Goal: Task Accomplishment & Management: Complete application form

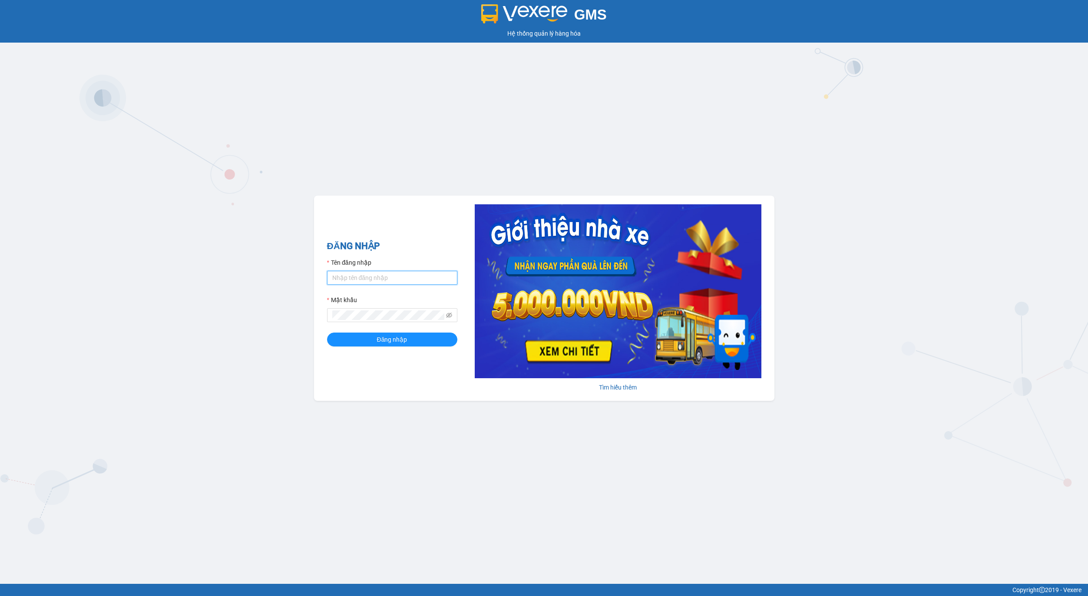
click at [389, 276] on input "Tên đăng nhập" at bounding box center [392, 278] width 130 height 14
type input "admin.xtl"
click at [385, 338] on span "Đăng nhập" at bounding box center [392, 340] width 30 height 10
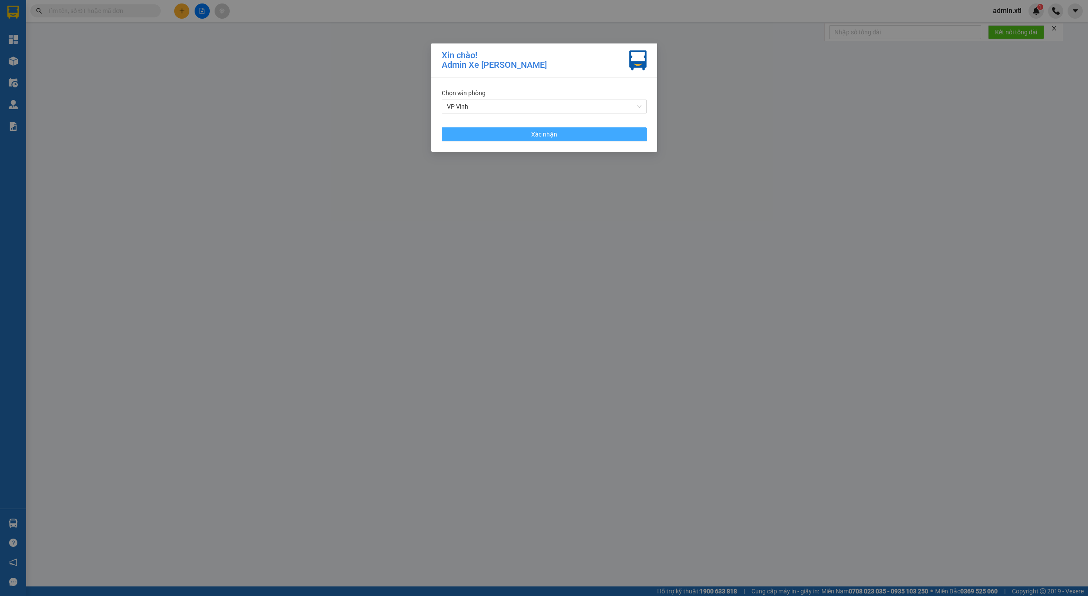
click at [540, 132] on span "Xác nhận" at bounding box center [544, 134] width 26 height 10
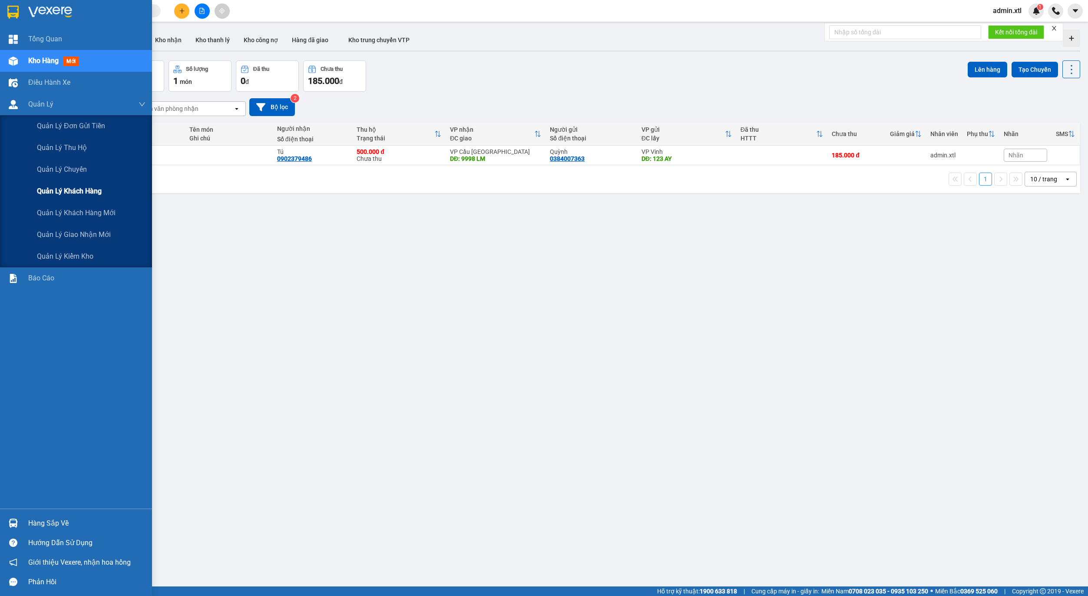
click at [86, 193] on span "Quản lý khách hàng" at bounding box center [69, 191] width 65 height 11
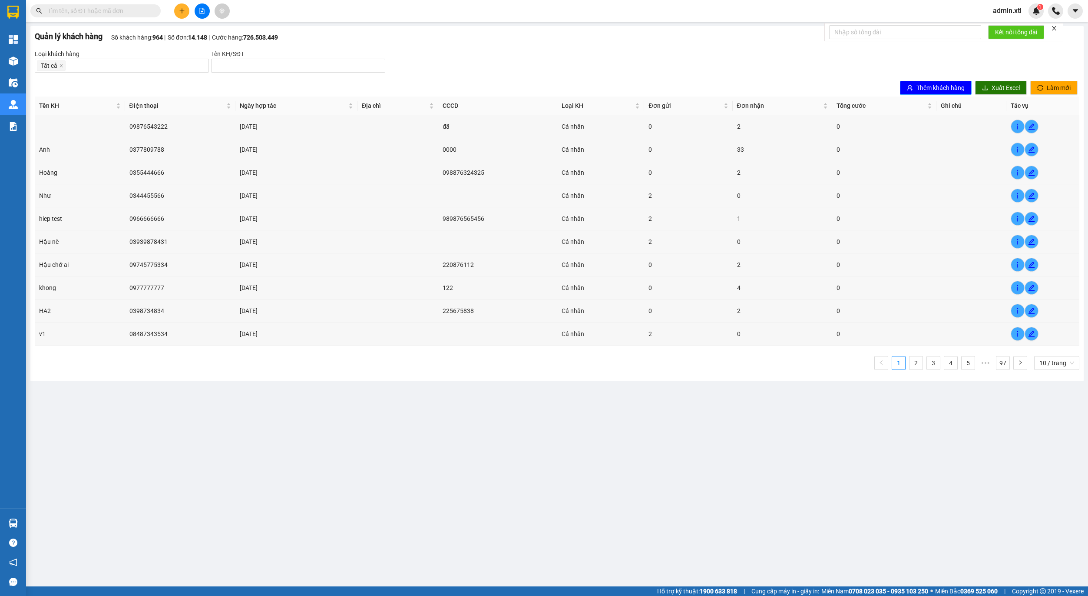
click at [957, 90] on span "Thêm khách hàng" at bounding box center [941, 88] width 48 height 10
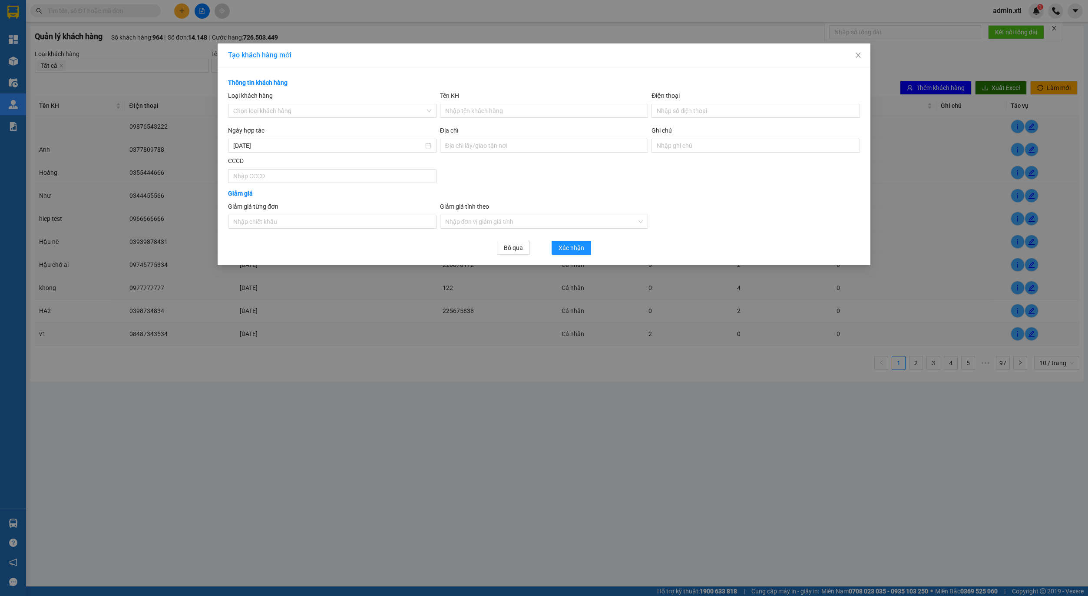
click at [576, 306] on div "Tạo khách hàng mới Thông tin khách hàng Loại khách hàng Chọn loại khách h…" at bounding box center [544, 298] width 1088 height 596
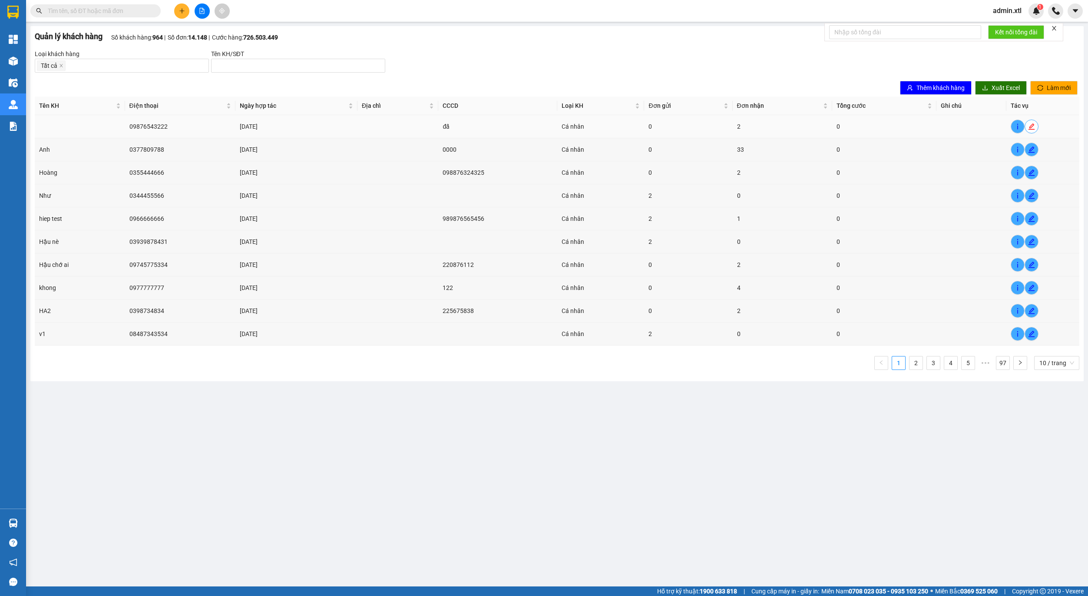
click at [1035, 126] on span "edit" at bounding box center [1031, 126] width 13 height 7
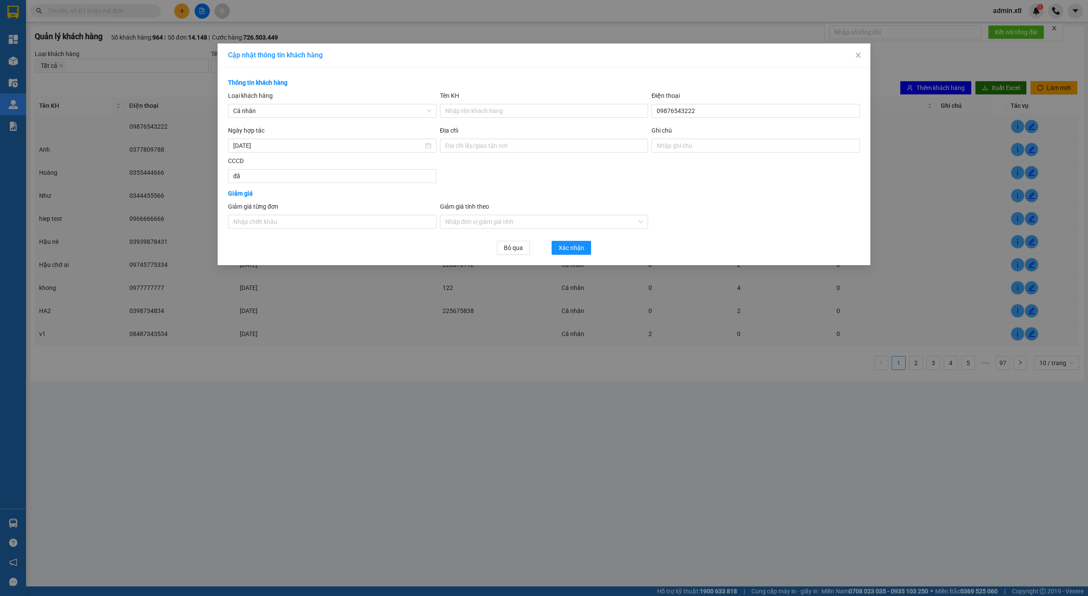
click at [536, 345] on div "Cập nhật thông tin khách hàng Thông tin khách hàng Loại khách hàng Cá nhâ…" at bounding box center [544, 298] width 1088 height 596
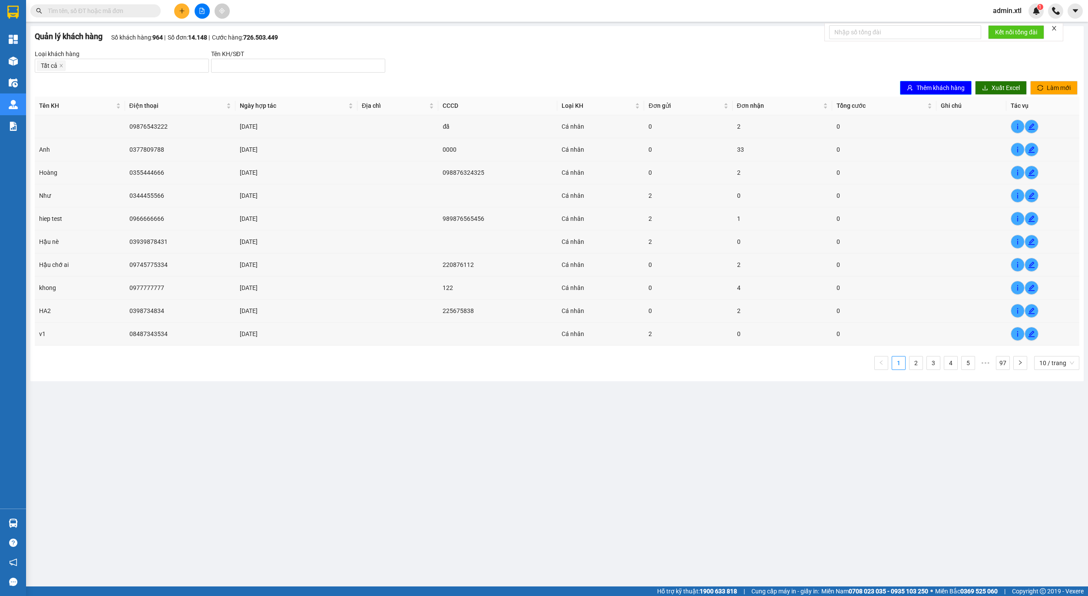
click at [945, 90] on span "Thêm khách hàng" at bounding box center [941, 88] width 48 height 10
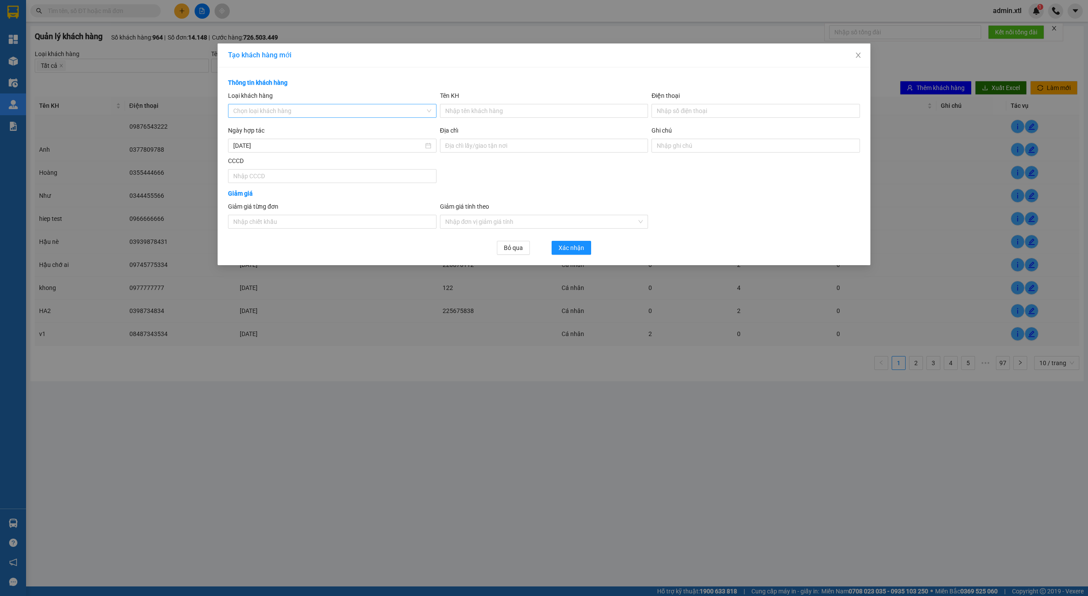
click at [292, 112] on input "Loại khách hàng" at bounding box center [329, 110] width 192 height 13
click at [272, 132] on div "Công ty" at bounding box center [332, 128] width 198 height 10
click at [455, 363] on div "Tạo khách hàng mới Thông tin khách hàng Loại khách hàng Công ty Tên KH Đi…" at bounding box center [544, 298] width 1088 height 596
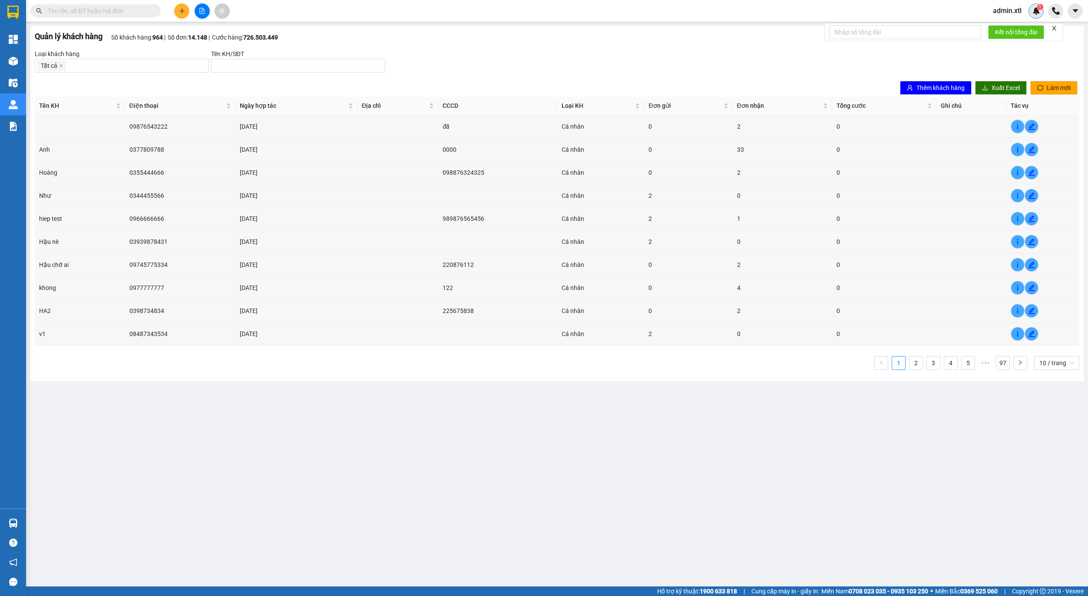
drag, startPoint x: 1038, startPoint y: 3, endPoint x: 1037, endPoint y: 8, distance: 5.9
click at [1037, 8] on div "Kết quả tìm kiếm ( 0 ) Bộ lọc No Data admin.xtl 1" at bounding box center [544, 11] width 1088 height 22
click at [1033, 11] on img at bounding box center [1037, 11] width 8 height 8
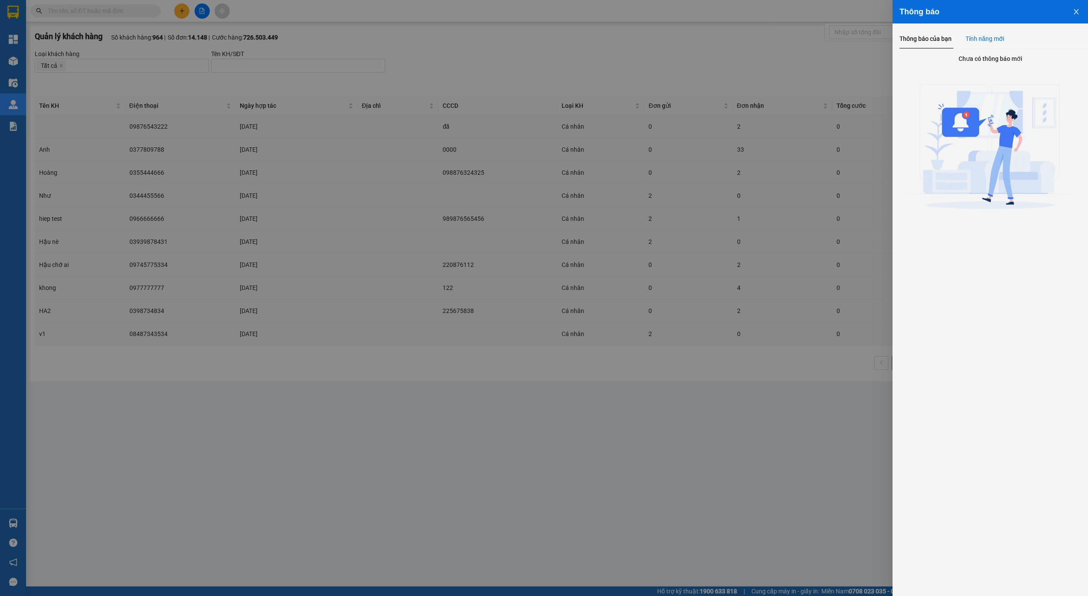
click at [995, 39] on div "Tính năng mới" at bounding box center [985, 39] width 39 height 10
click at [1075, 17] on button "Close" at bounding box center [1076, 11] width 23 height 22
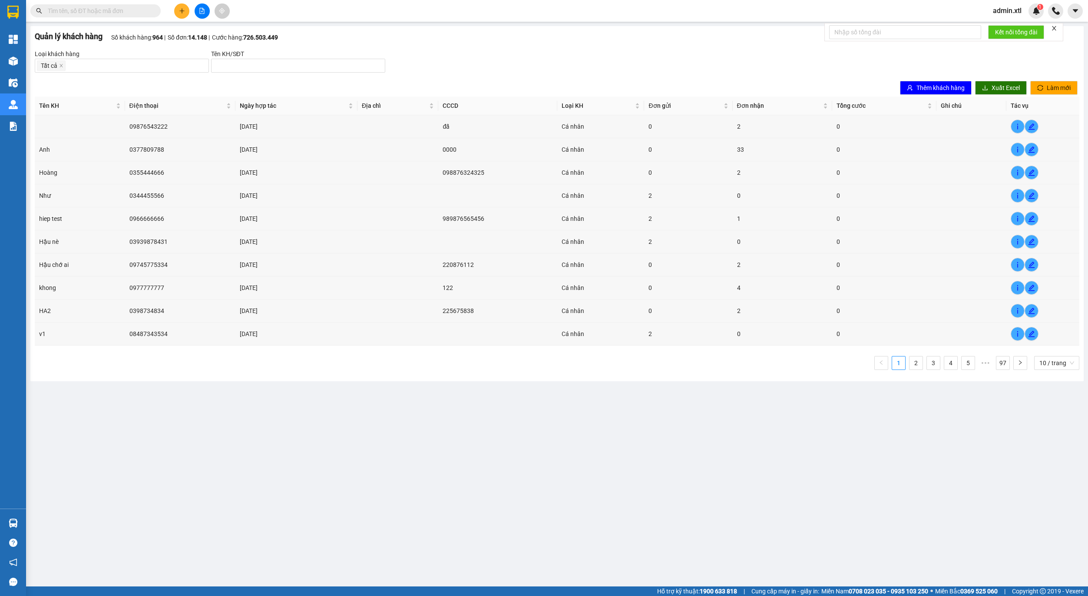
click at [1057, 30] on icon "close" at bounding box center [1054, 28] width 6 height 6
click at [1065, 33] on div "Quản lý khách hàng Số khách hàng: 964 Số đơn: 14.148 Cước hàng: 726.5…" at bounding box center [557, 36] width 1045 height 12
click at [336, 161] on td "[DATE]" at bounding box center [296, 172] width 122 height 23
click at [1031, 126] on icon "edit" at bounding box center [1032, 126] width 6 height 6
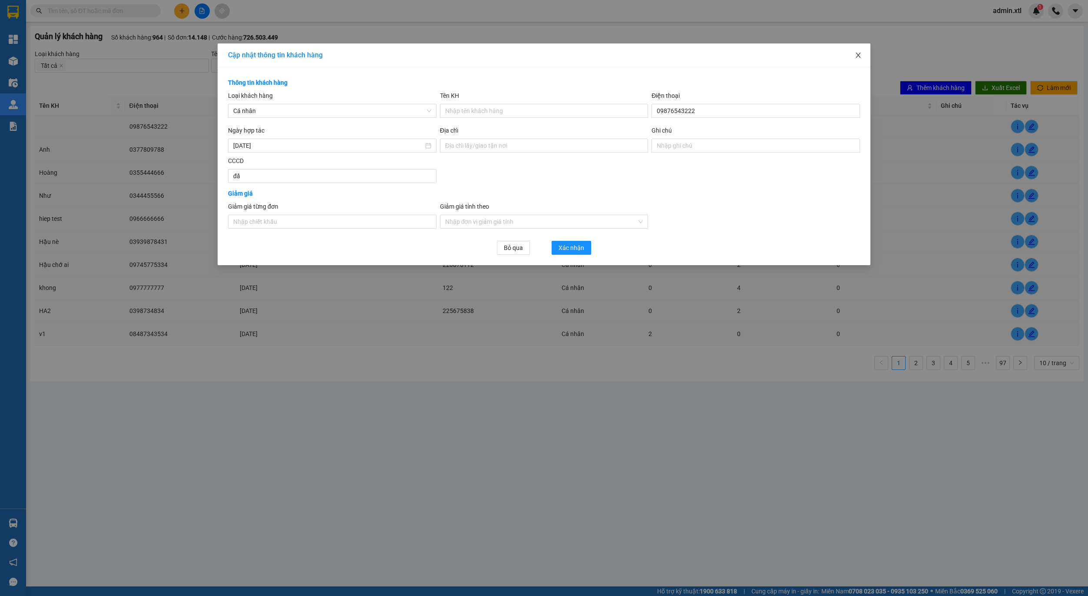
click at [861, 54] on icon "close" at bounding box center [858, 55] width 7 height 7
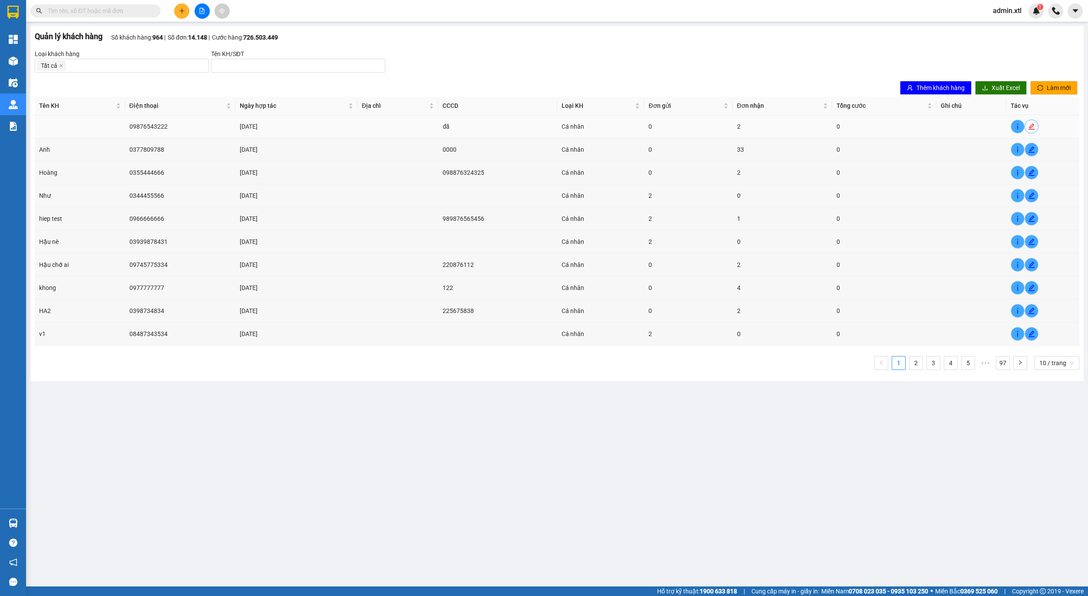
click at [1028, 129] on icon "edit" at bounding box center [1031, 126] width 7 height 7
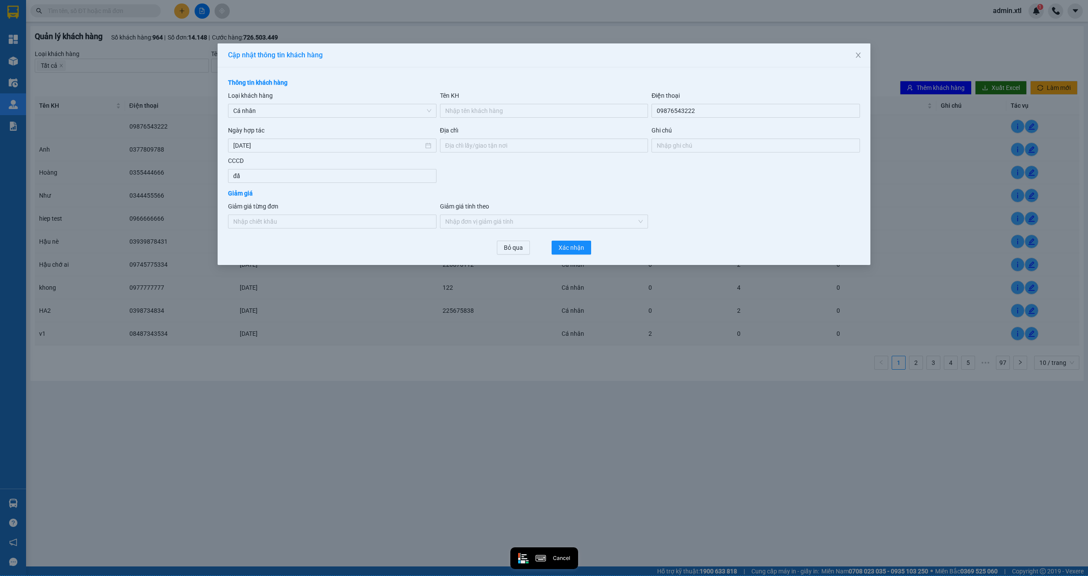
click at [167, 253] on div "Cập nhật thông tin khách hàng Thông tin khách hàng Loại khách hàng Cá nhâ…" at bounding box center [544, 288] width 1088 height 576
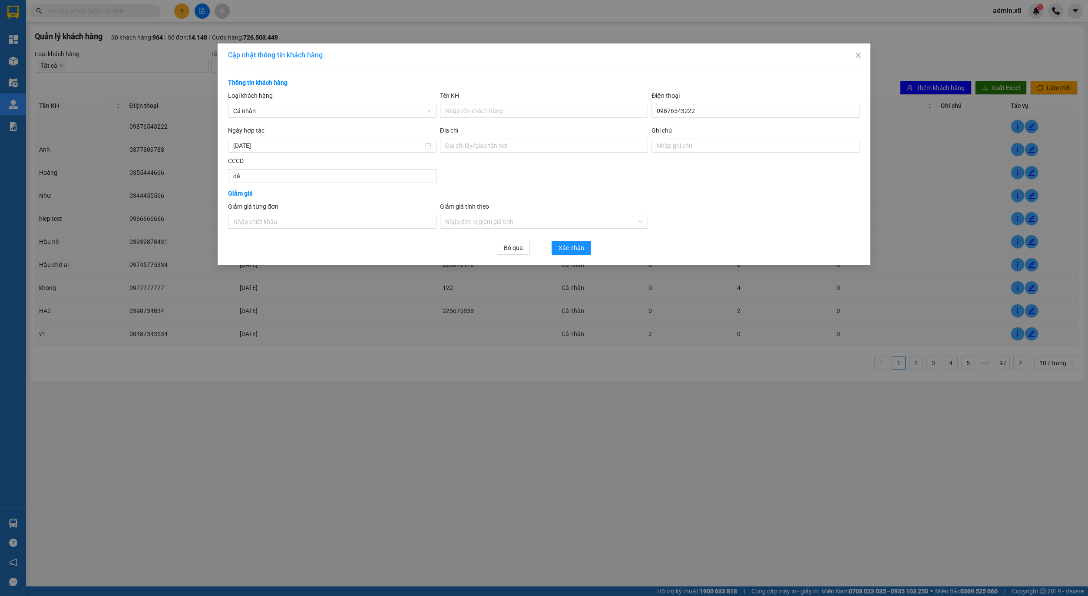
click at [123, 260] on div "Cập nhật thông tin khách hàng Thông tin khách hàng Loại khách hàng Cá nhâ…" at bounding box center [544, 298] width 1088 height 596
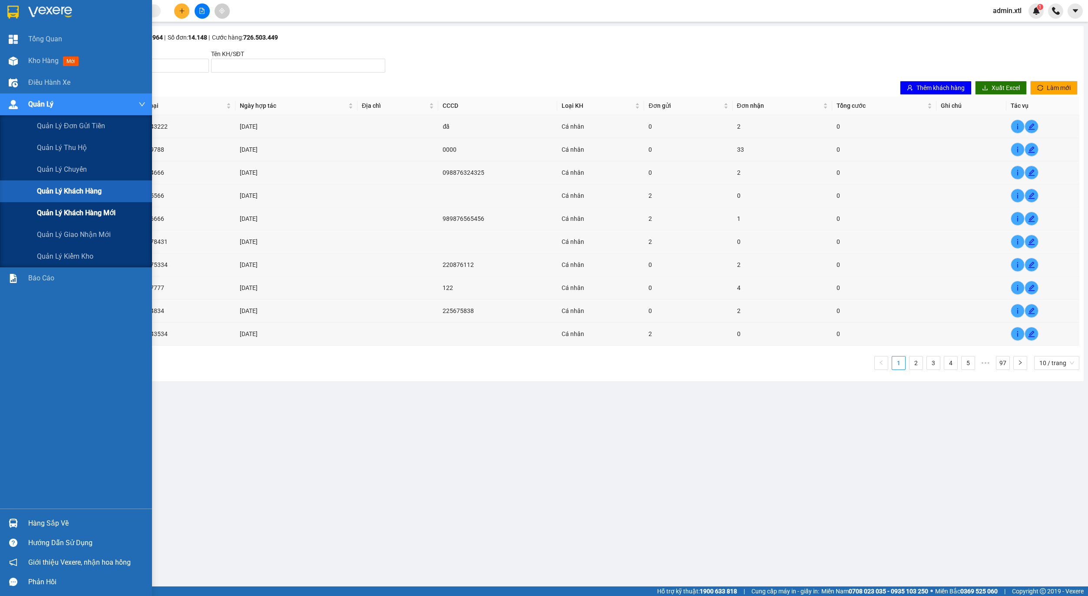
click at [61, 212] on span "Quản lý khách hàng mới" at bounding box center [76, 212] width 79 height 11
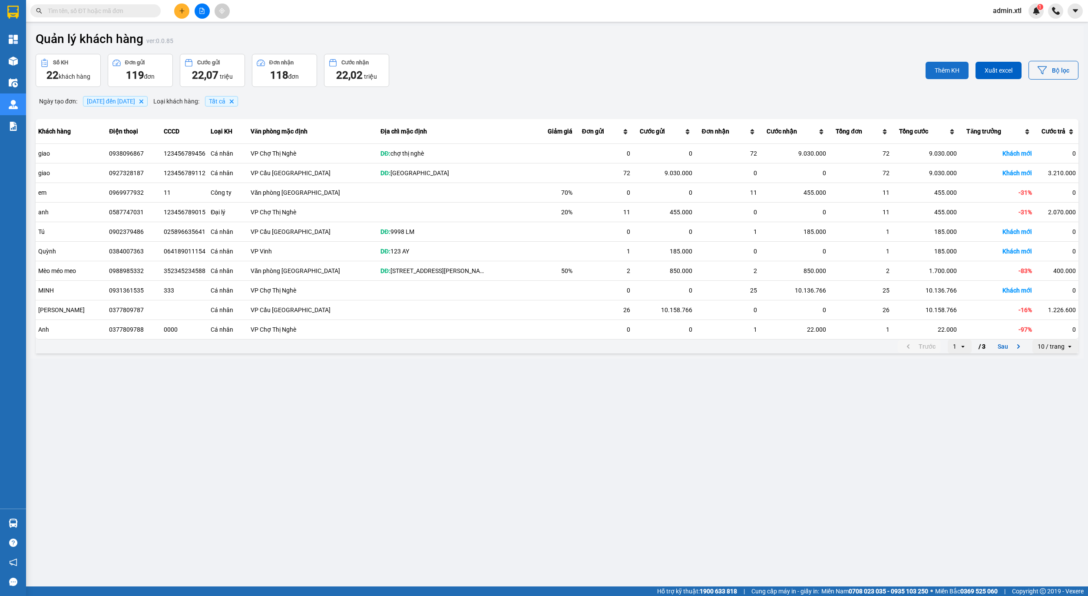
click at [964, 66] on button "Thêm KH" at bounding box center [947, 70] width 43 height 17
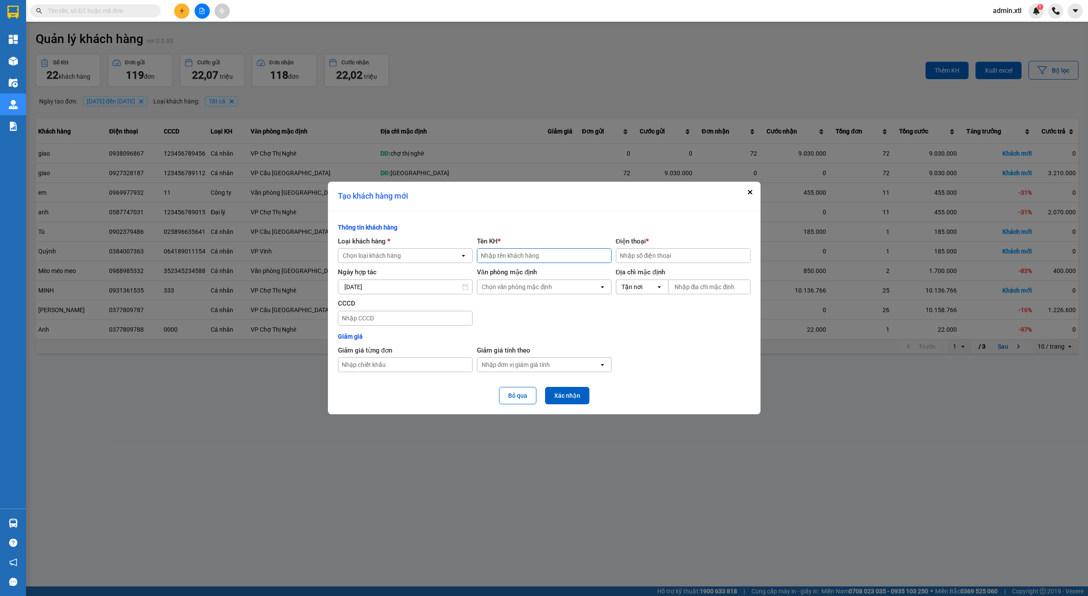
click at [431, 258] on div "Chọn loại khách hàng" at bounding box center [399, 256] width 122 height 14
click at [507, 234] on form "Thông tin khách hàng Loại khách hàng * Chọn loại khách hàng open Tên KH * Điện …" at bounding box center [544, 312] width 413 height 183
click at [599, 360] on div "open" at bounding box center [605, 365] width 12 height 14
click at [631, 360] on form "Thông tin khách hàng Loại khách hàng * Chọn loại khách hàng open Tên KH * Điện …" at bounding box center [544, 312] width 413 height 183
click at [745, 196] on button "Close" at bounding box center [750, 192] width 10 height 10
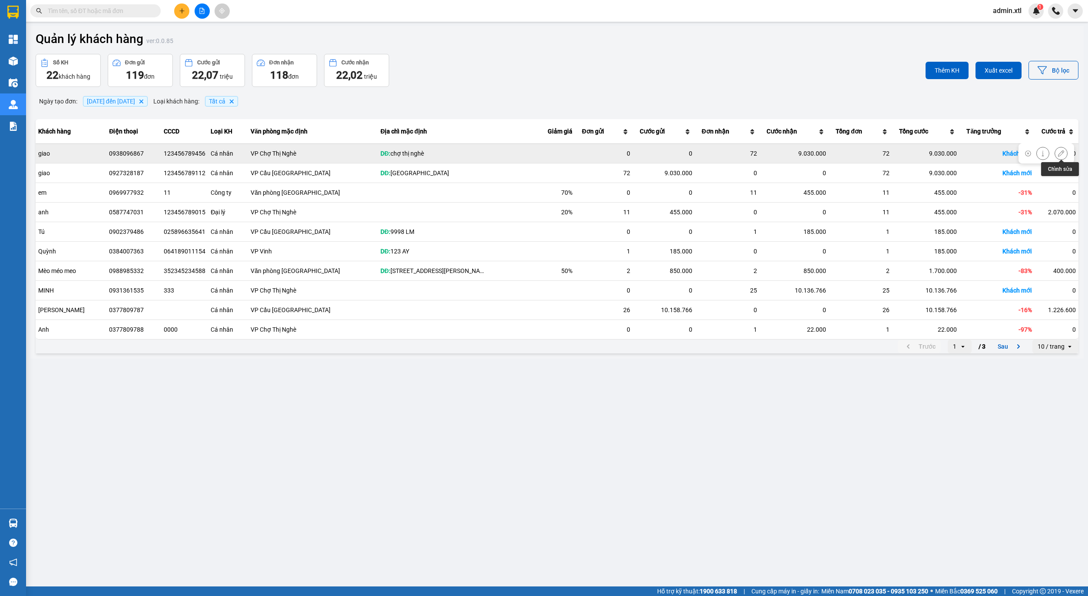
click at [1058, 154] on icon at bounding box center [1061, 153] width 6 height 6
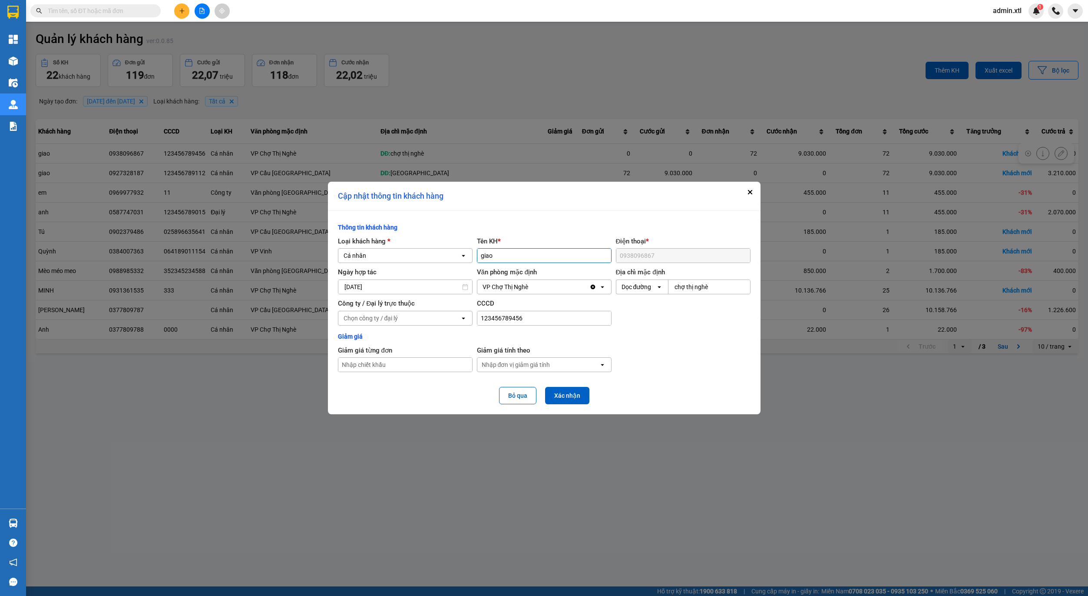
click at [732, 199] on div "Cập nhật thông tin khách hàng" at bounding box center [544, 196] width 433 height 29
click at [684, 266] on form "Thông tin khách hàng Loại khách hàng * Cá nhân open Tên KH * Điện thoại * Ngày …" at bounding box center [544, 312] width 413 height 183
click at [745, 192] on button "Close" at bounding box center [750, 192] width 10 height 10
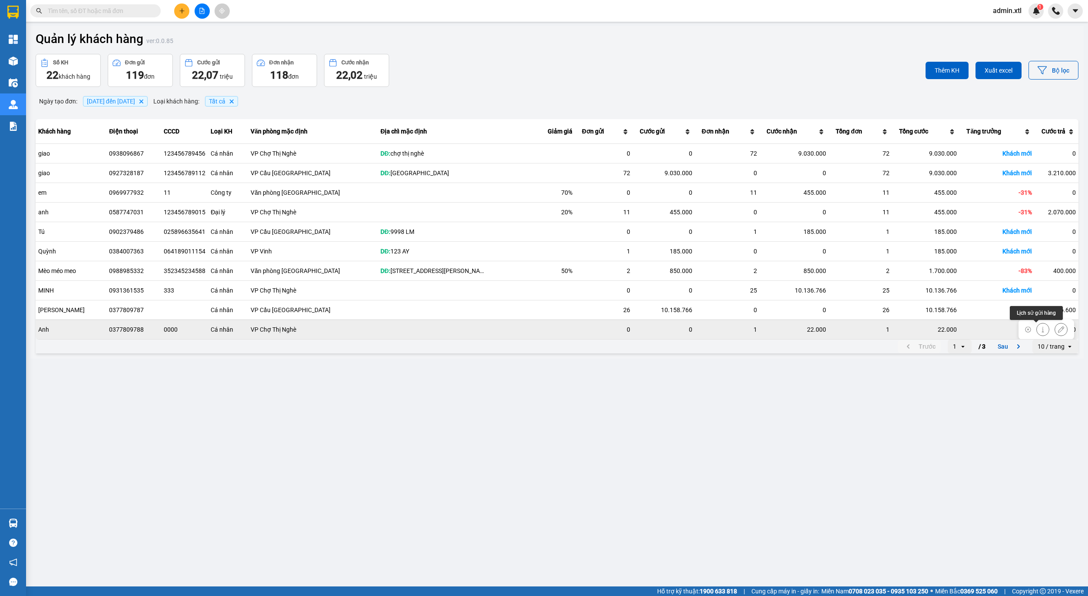
click at [1040, 330] on icon at bounding box center [1043, 329] width 6 height 6
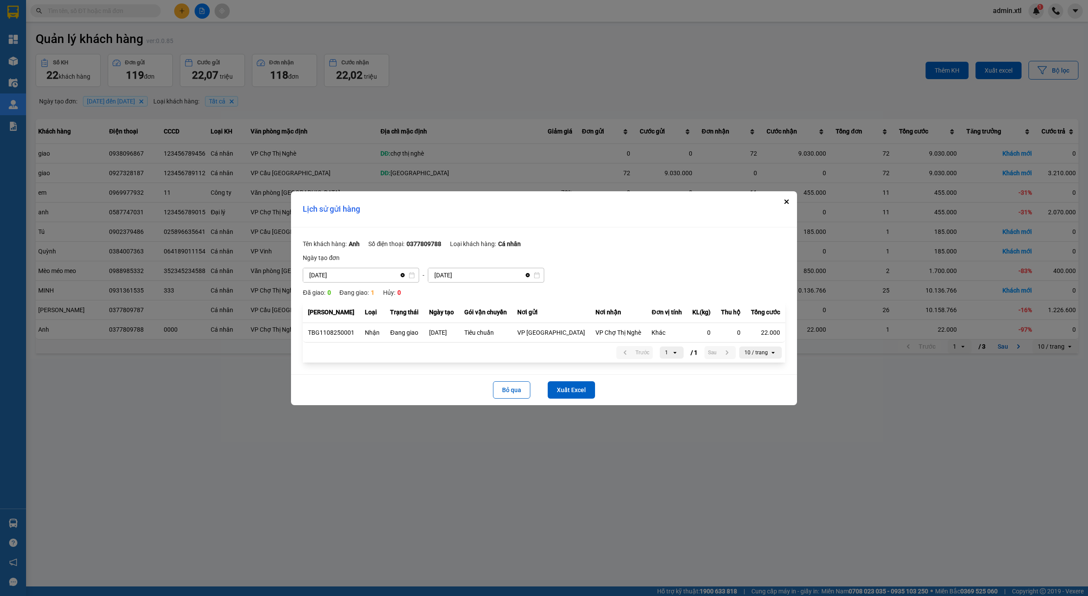
click at [776, 220] on div "Lịch sử gửi hàng" at bounding box center [544, 209] width 506 height 36
click at [774, 208] on div "Lịch sử gửi hàng" at bounding box center [544, 209] width 506 height 36
click at [782, 201] on button "Close" at bounding box center [787, 201] width 10 height 10
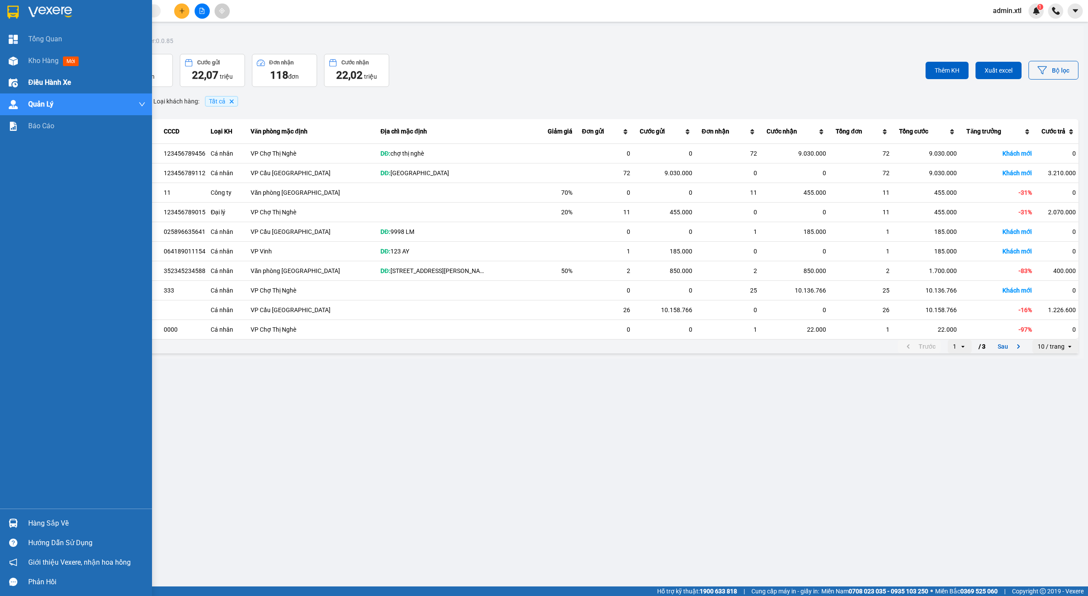
click at [24, 87] on div "Điều hành xe" at bounding box center [76, 83] width 152 height 22
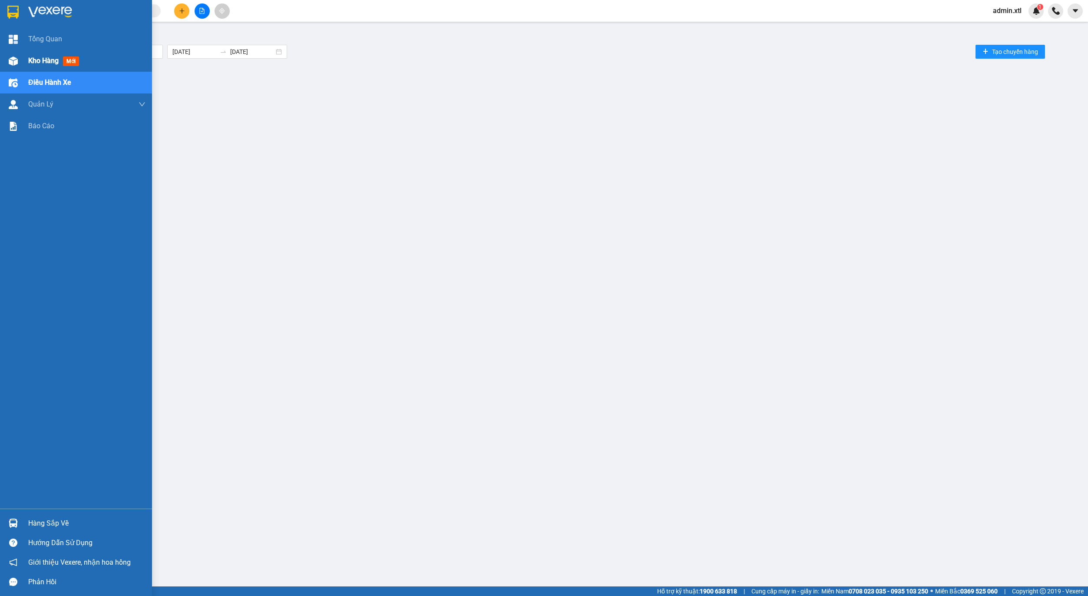
click at [9, 59] on img at bounding box center [13, 60] width 9 height 9
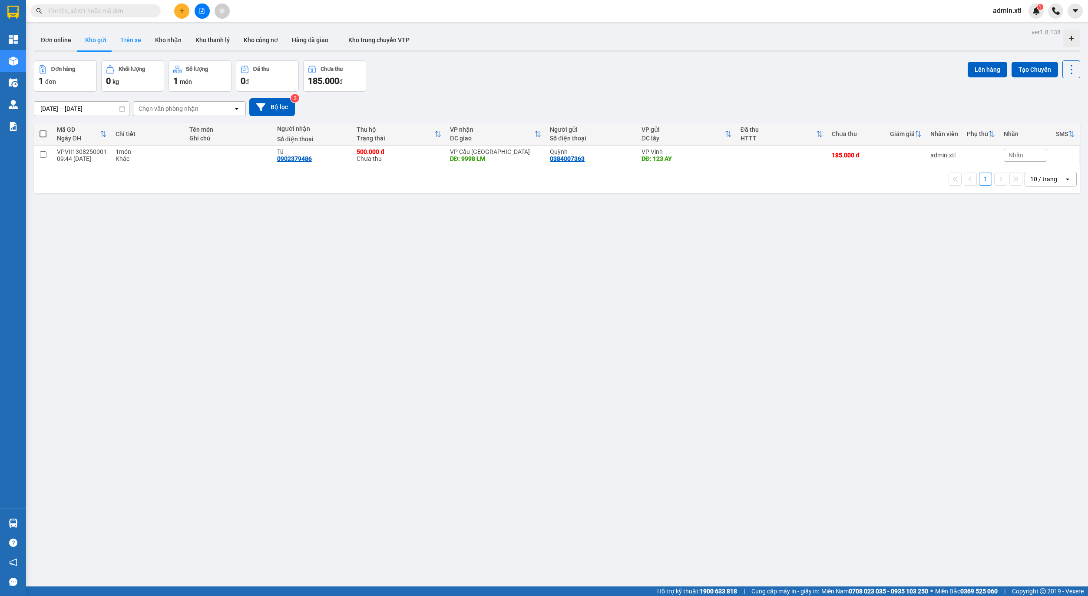
click at [132, 49] on button "Trên xe" at bounding box center [130, 40] width 35 height 21
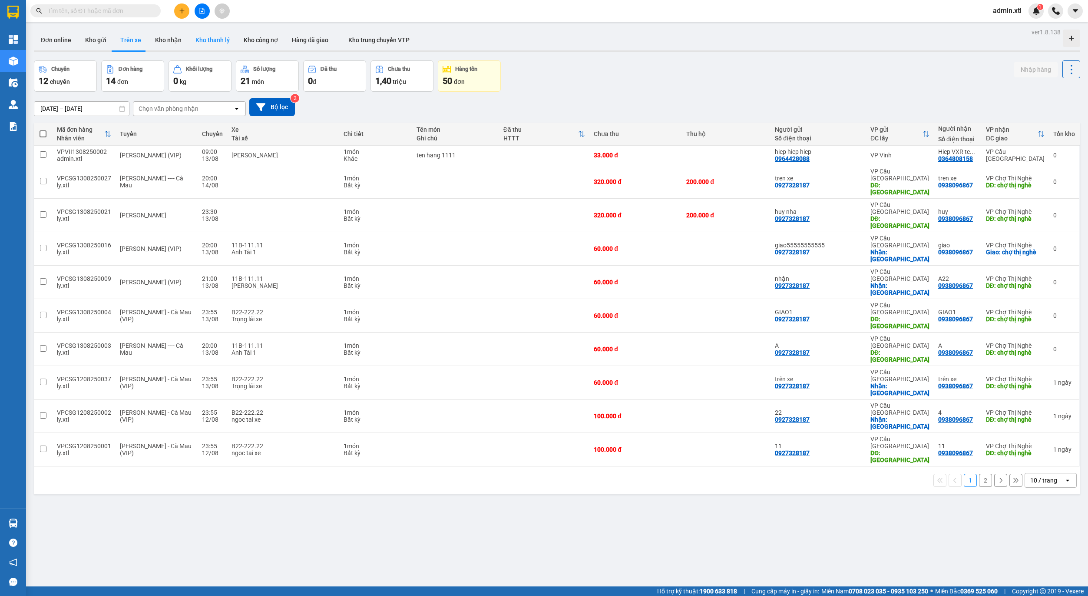
click at [201, 44] on button "Kho thanh lý" at bounding box center [213, 40] width 48 height 21
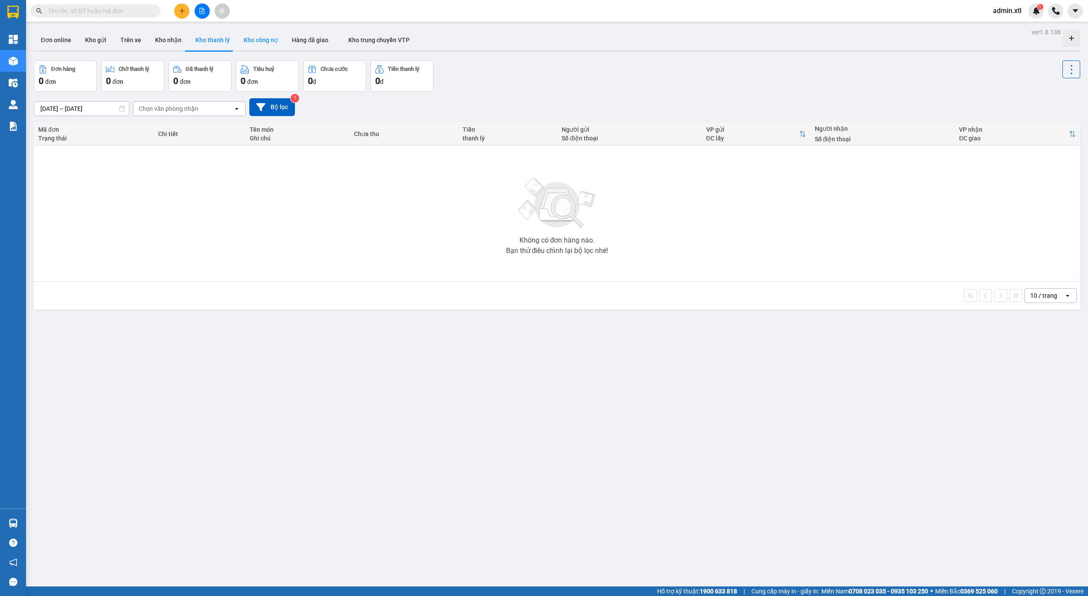
click at [252, 47] on button "Kho công nợ" at bounding box center [261, 40] width 48 height 21
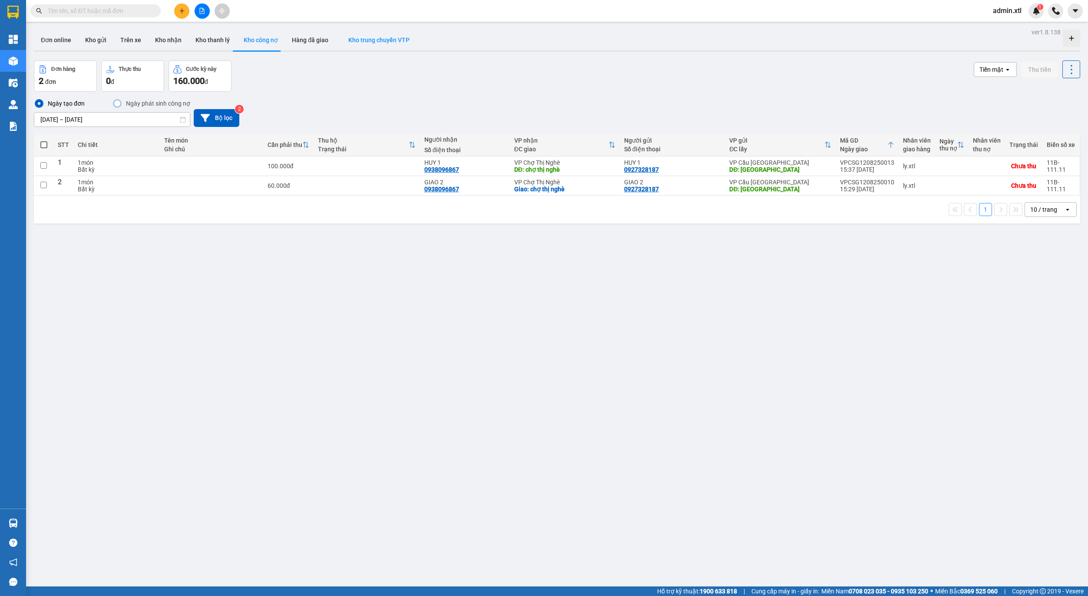
click at [335, 42] on button "Kho trung chuyển VTP" at bounding box center [378, 40] width 87 height 21
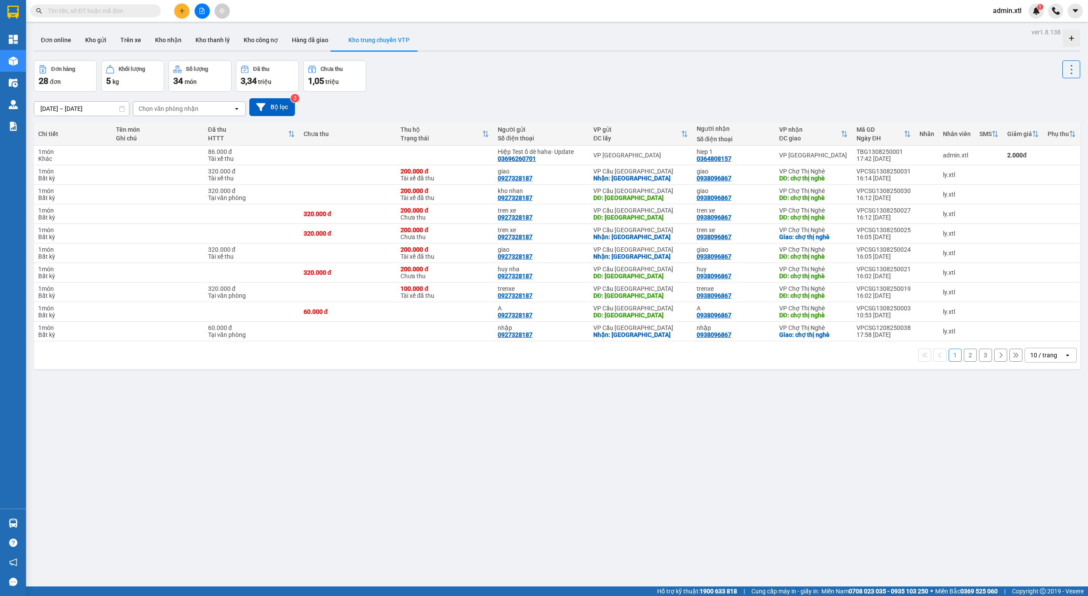
click at [335, 42] on button "Kho trung chuyển VTP" at bounding box center [378, 40] width 87 height 21
click at [306, 40] on button "Hàng đã giao" at bounding box center [310, 40] width 50 height 21
